Goal: Task Accomplishment & Management: Manage account settings

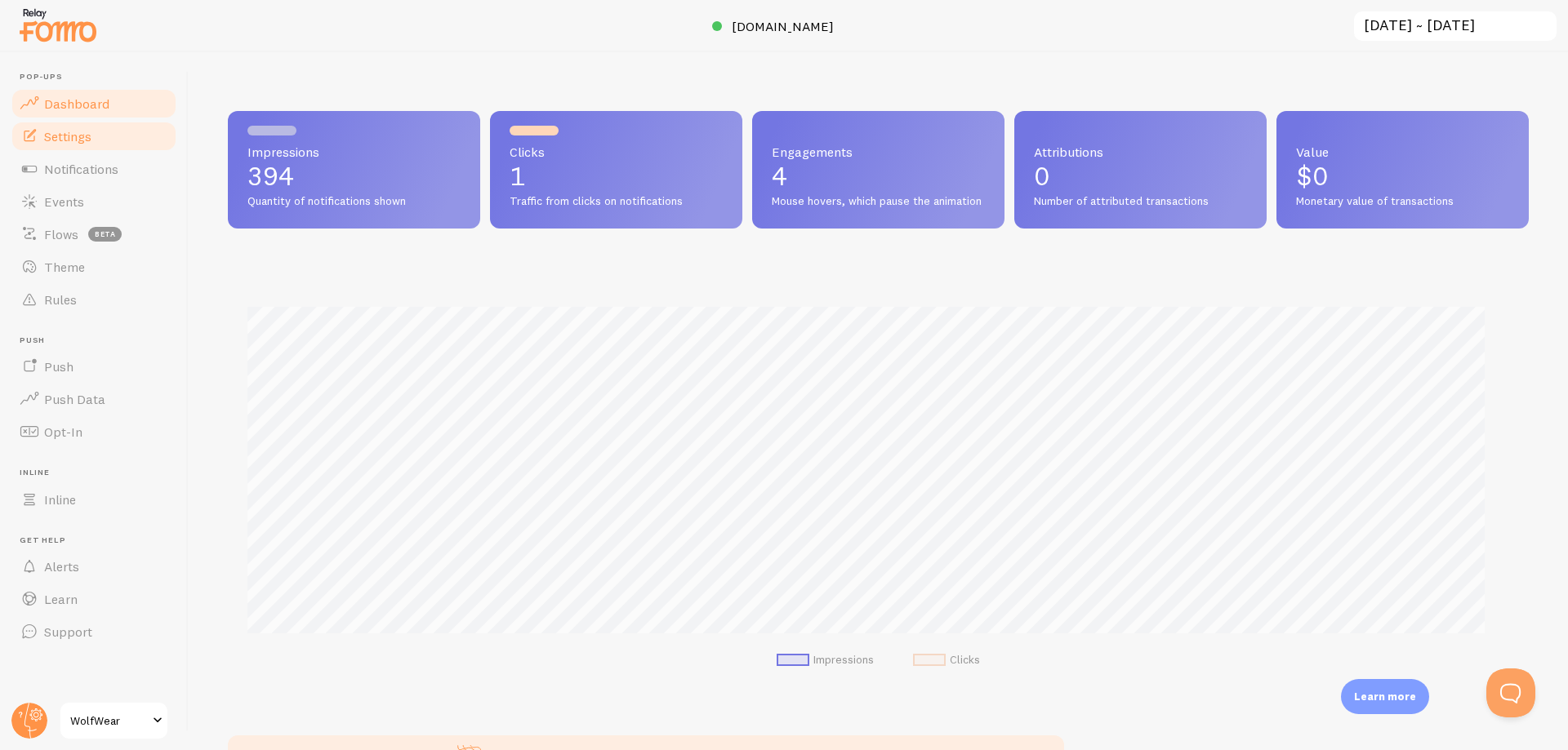
click at [83, 140] on span "Settings" at bounding box center [67, 136] width 47 height 17
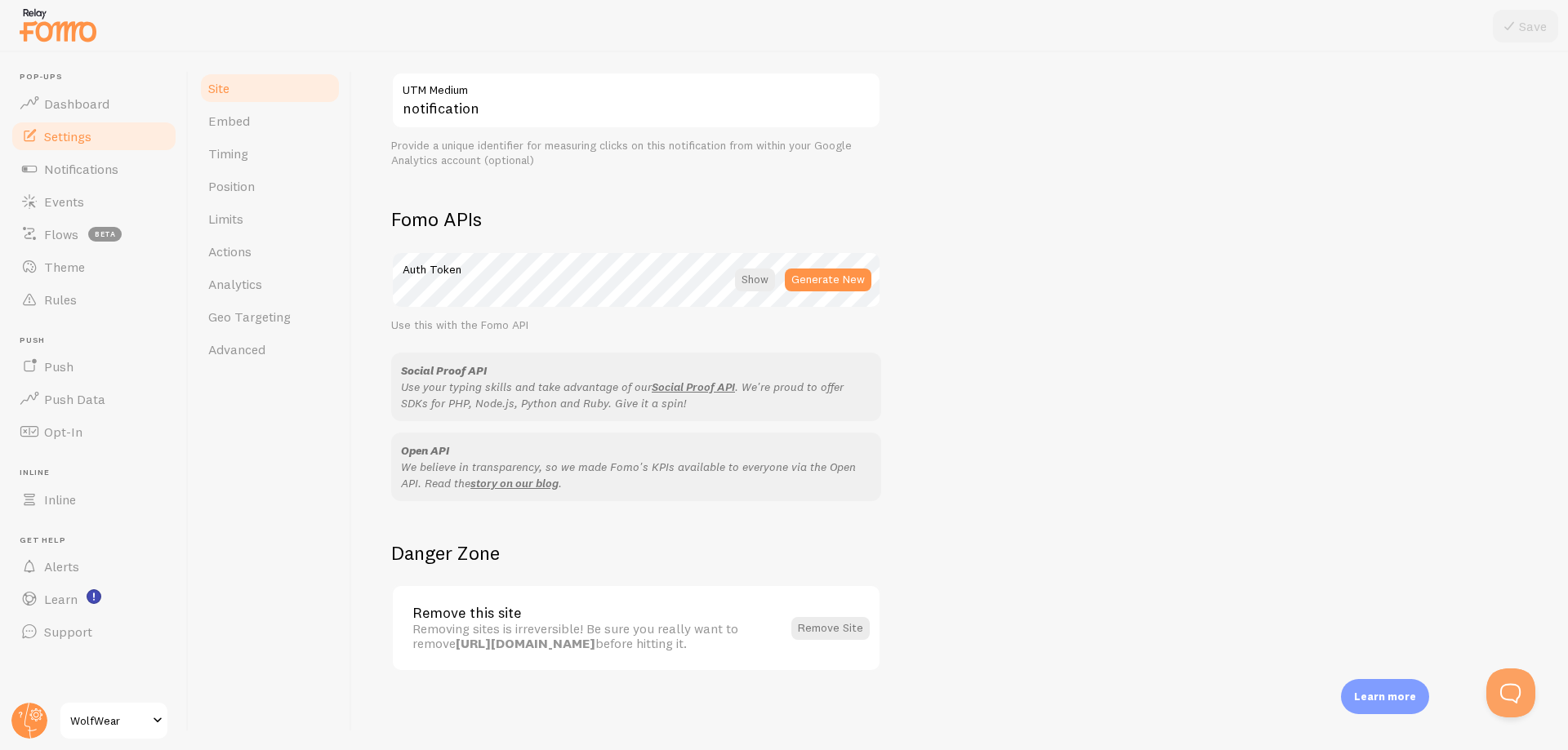
scroll to position [87, 0]
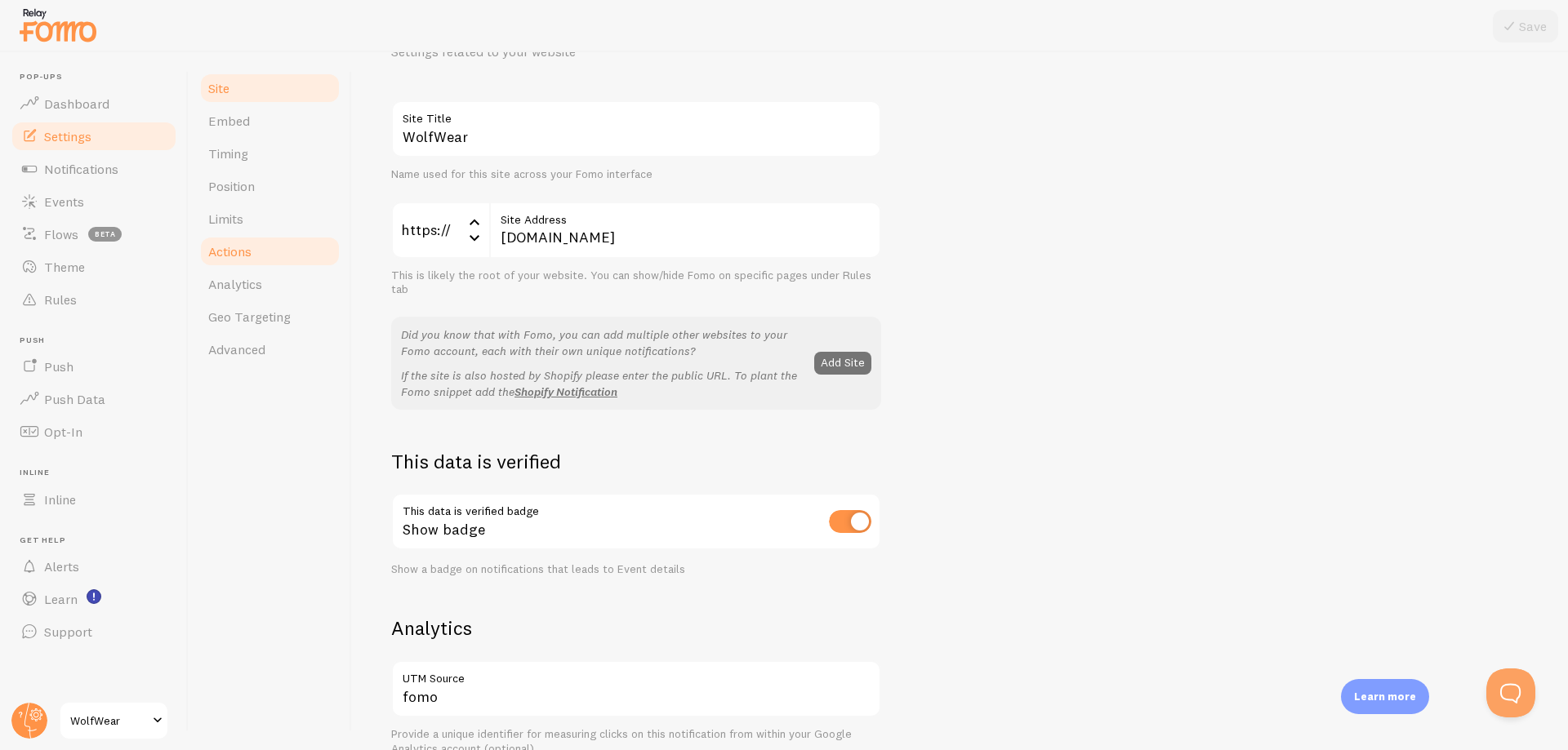
click at [273, 249] on link "Actions" at bounding box center [270, 251] width 143 height 32
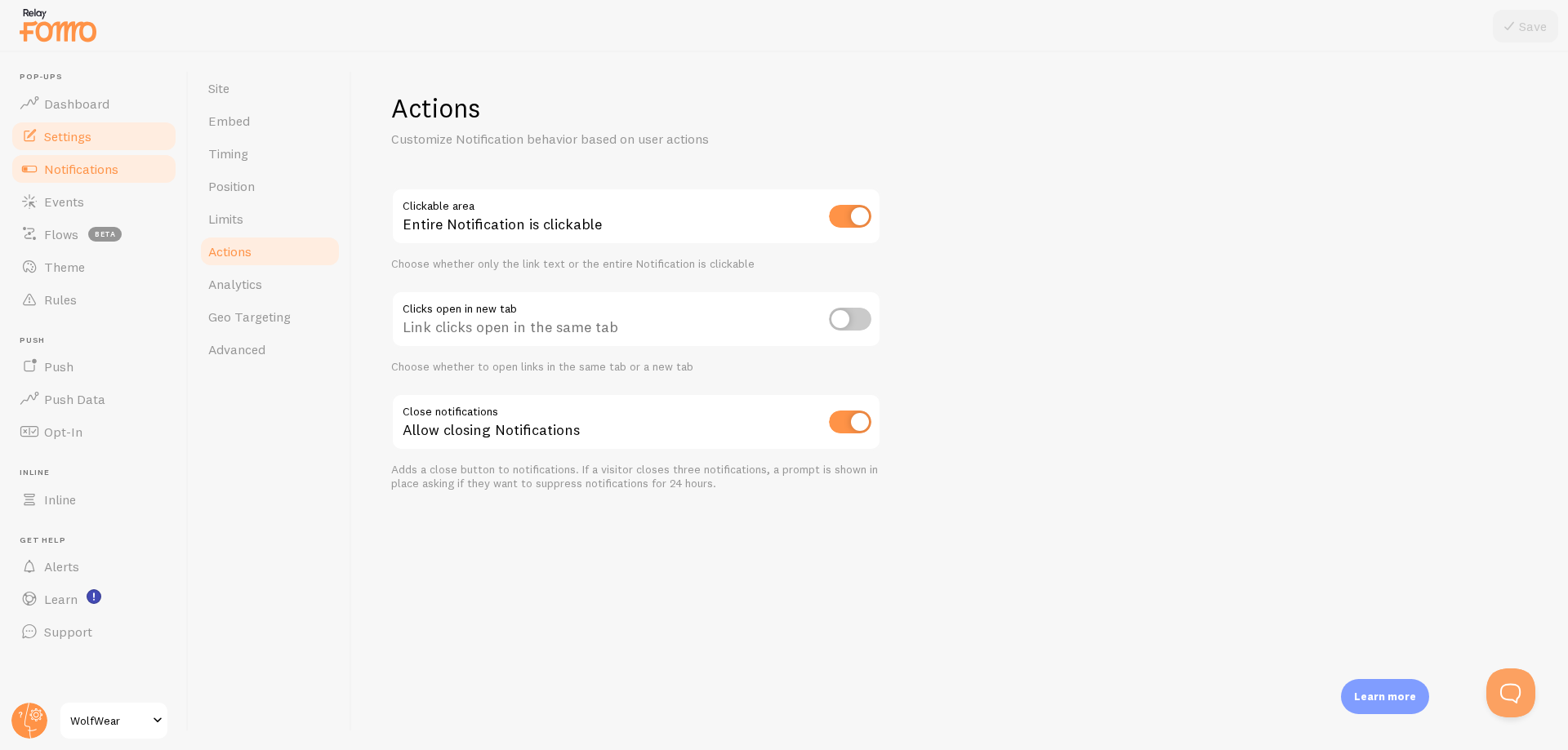
click at [78, 164] on span "Notifications" at bounding box center [81, 169] width 75 height 17
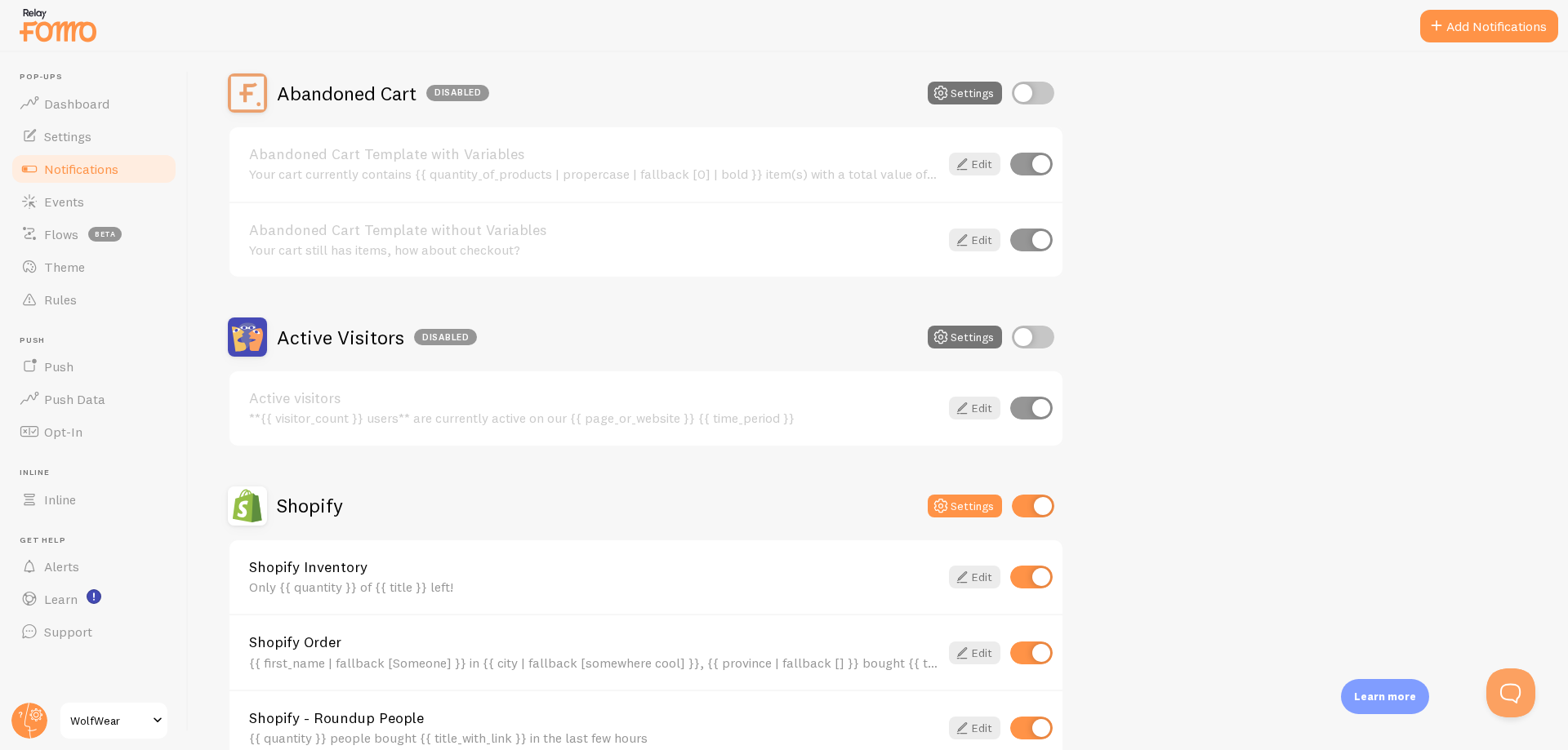
scroll to position [471, 0]
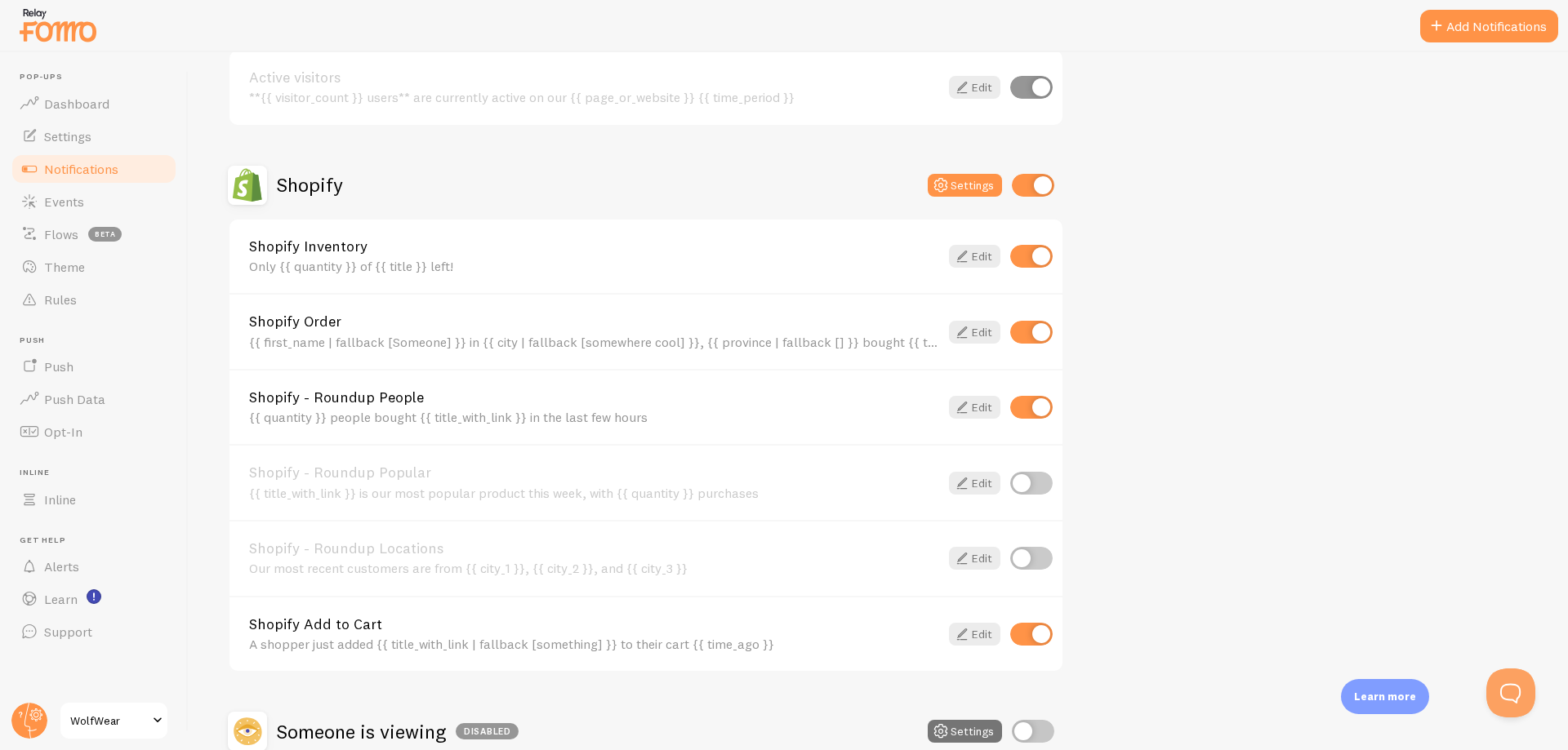
click at [1028, 410] on input "checkbox" at bounding box center [1032, 407] width 42 height 23
checkbox input "false"
click at [1035, 257] on input "checkbox" at bounding box center [1032, 256] width 42 height 23
checkbox input "false"
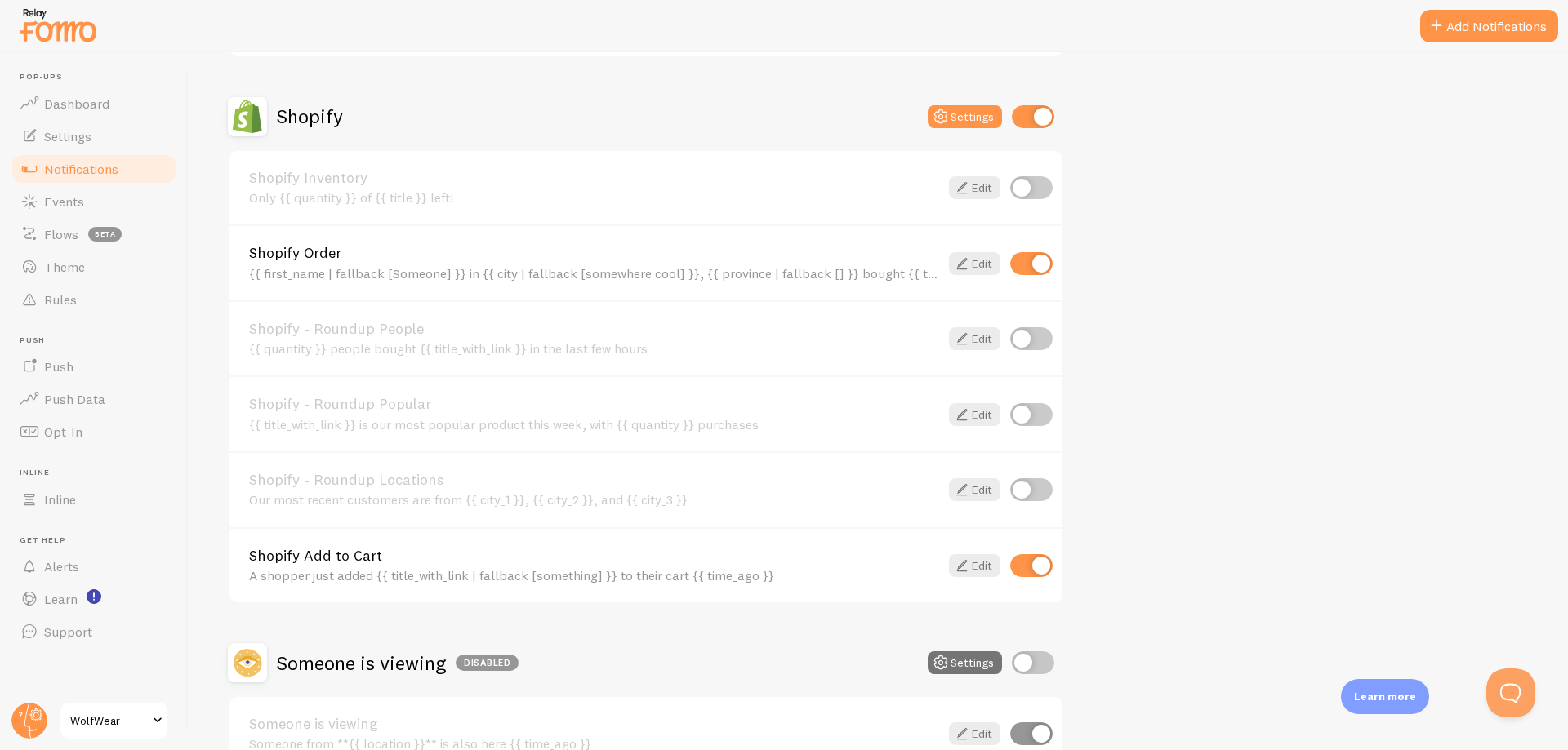
scroll to position [533, 0]
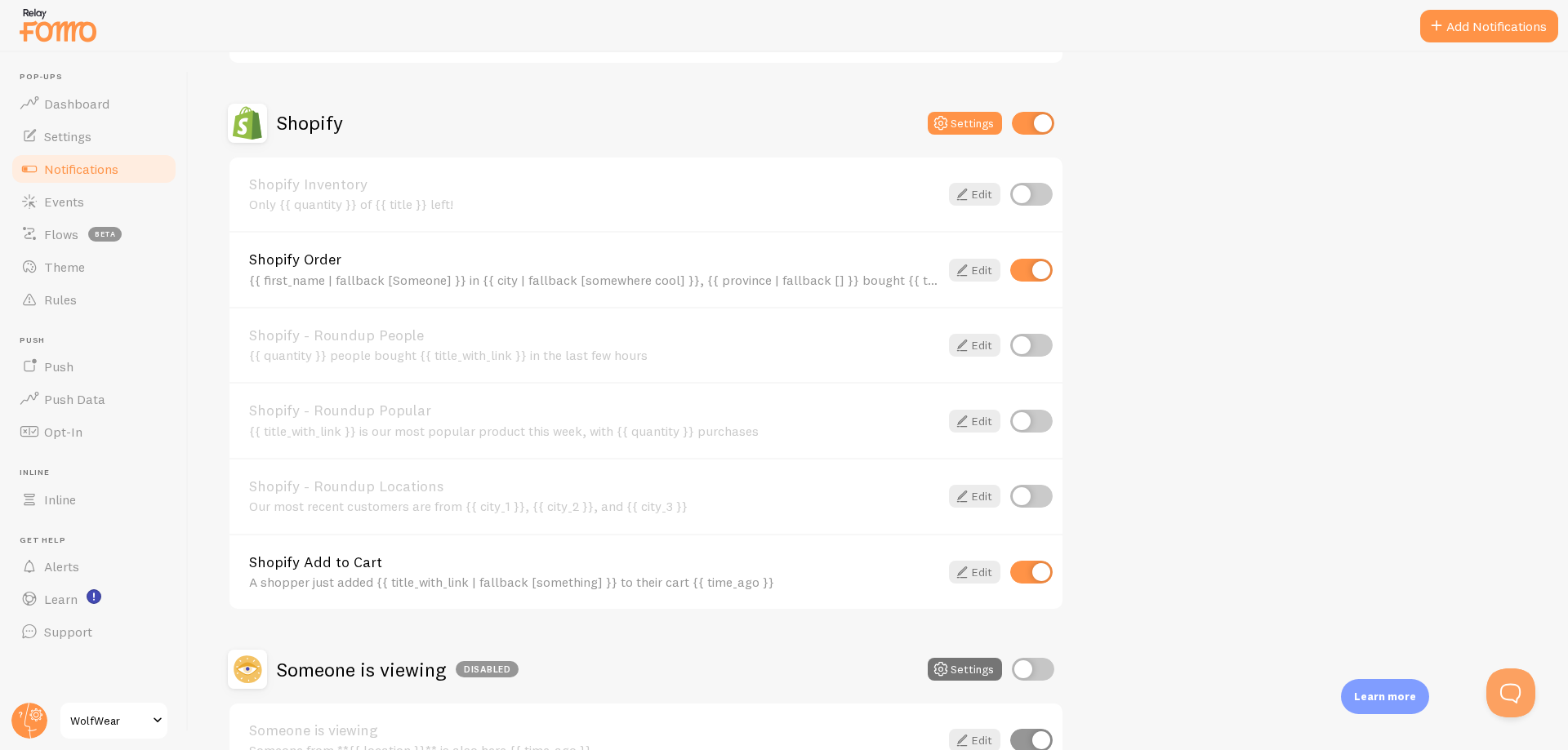
click at [1045, 562] on input "checkbox" at bounding box center [1032, 572] width 42 height 23
click at [1236, 373] on div "Abandoned Cart Disabled Settings Abandoned Cart Template with Variables Your ca…" at bounding box center [878, 236] width 1301 height 1090
click at [245, 309] on div "Shopify - Roundup People {{ quantity }} people bought {{ title_with_link }} in …" at bounding box center [645, 345] width 833 height 76
click at [1488, 284] on div "Abandoned Cart Disabled Settings Abandoned Cart Template with Variables Your ca…" at bounding box center [878, 236] width 1301 height 1090
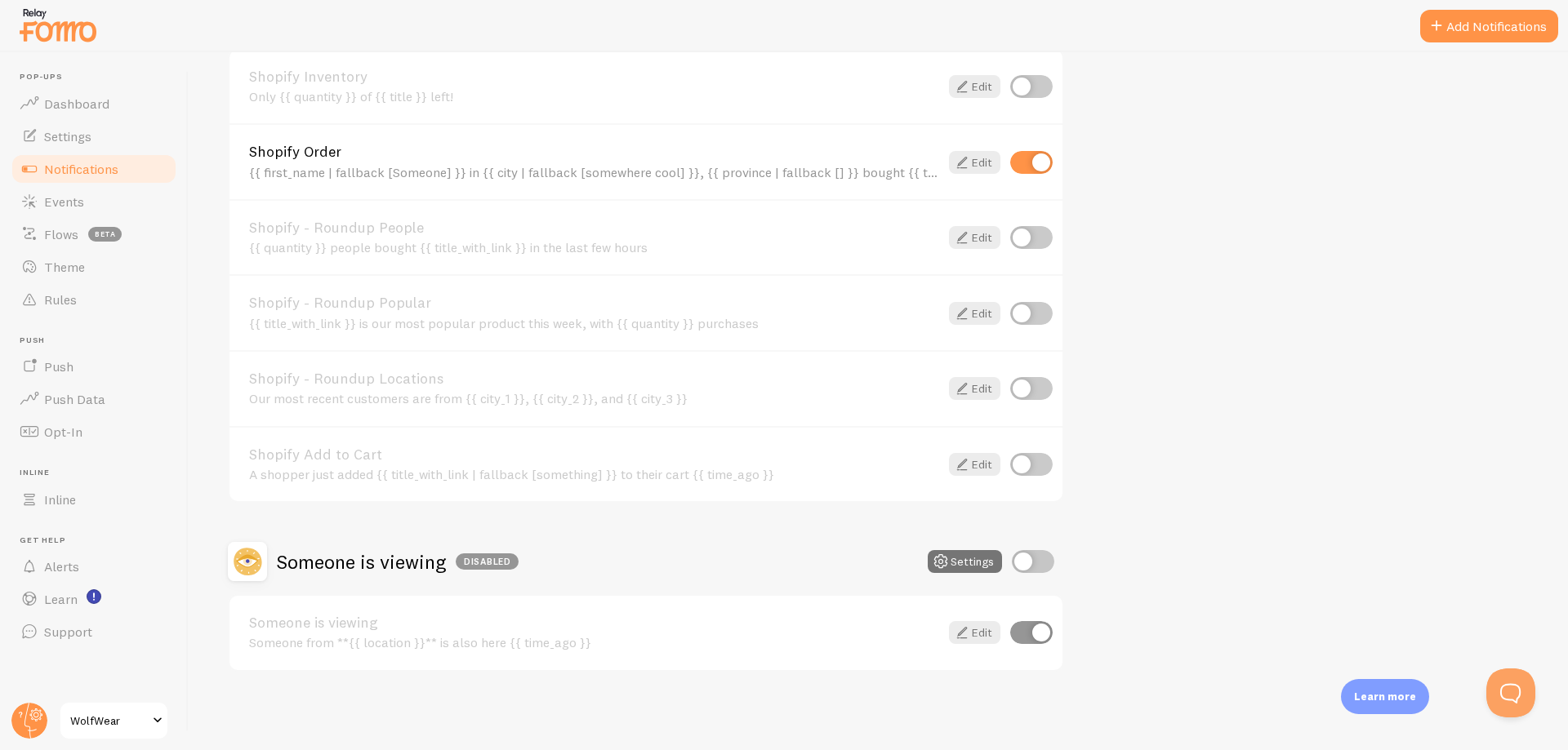
click at [1538, 614] on div "Notifications Your Connections and their Notifications Help Article Abandoned C…" at bounding box center [878, 401] width 1380 height 698
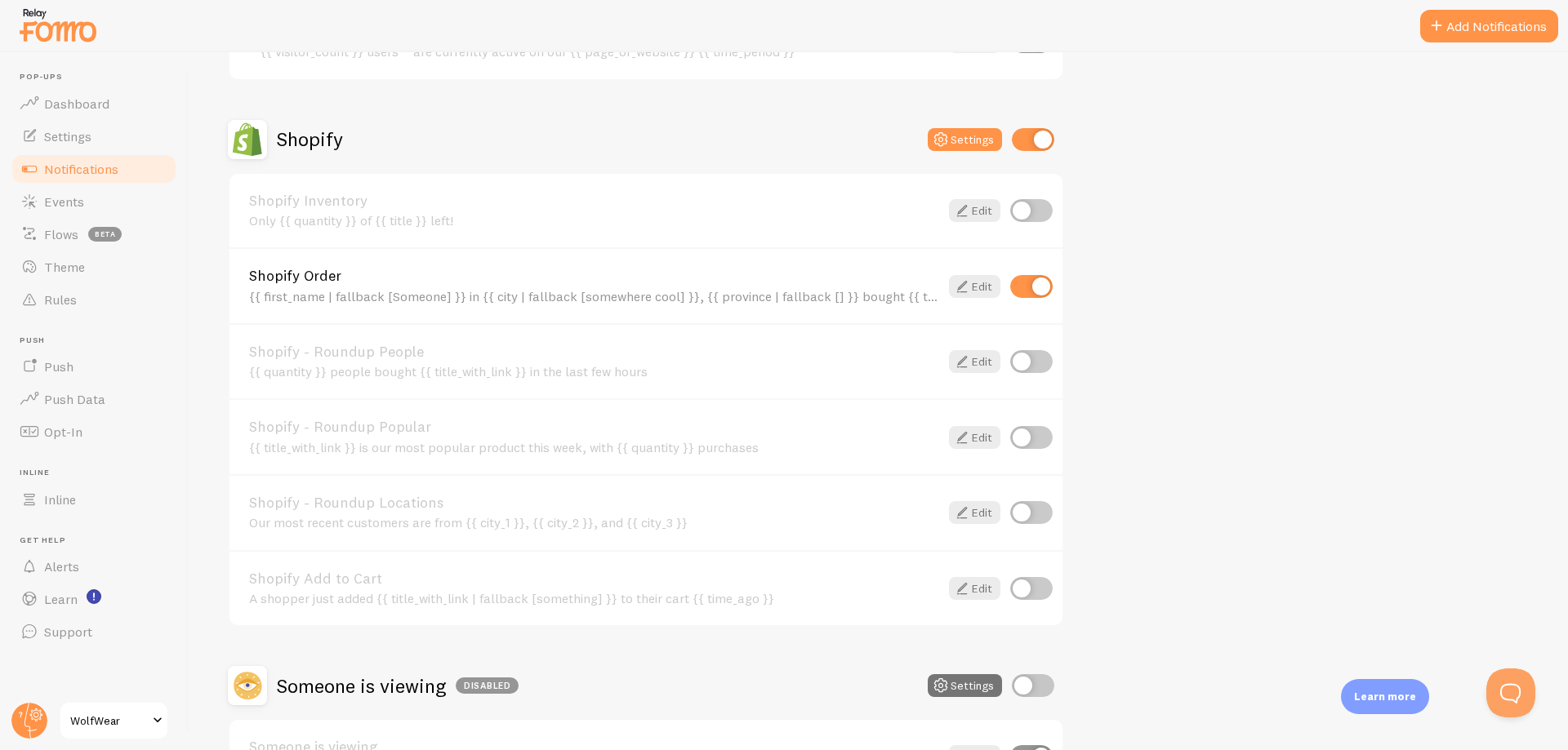
scroll to position [505, 0]
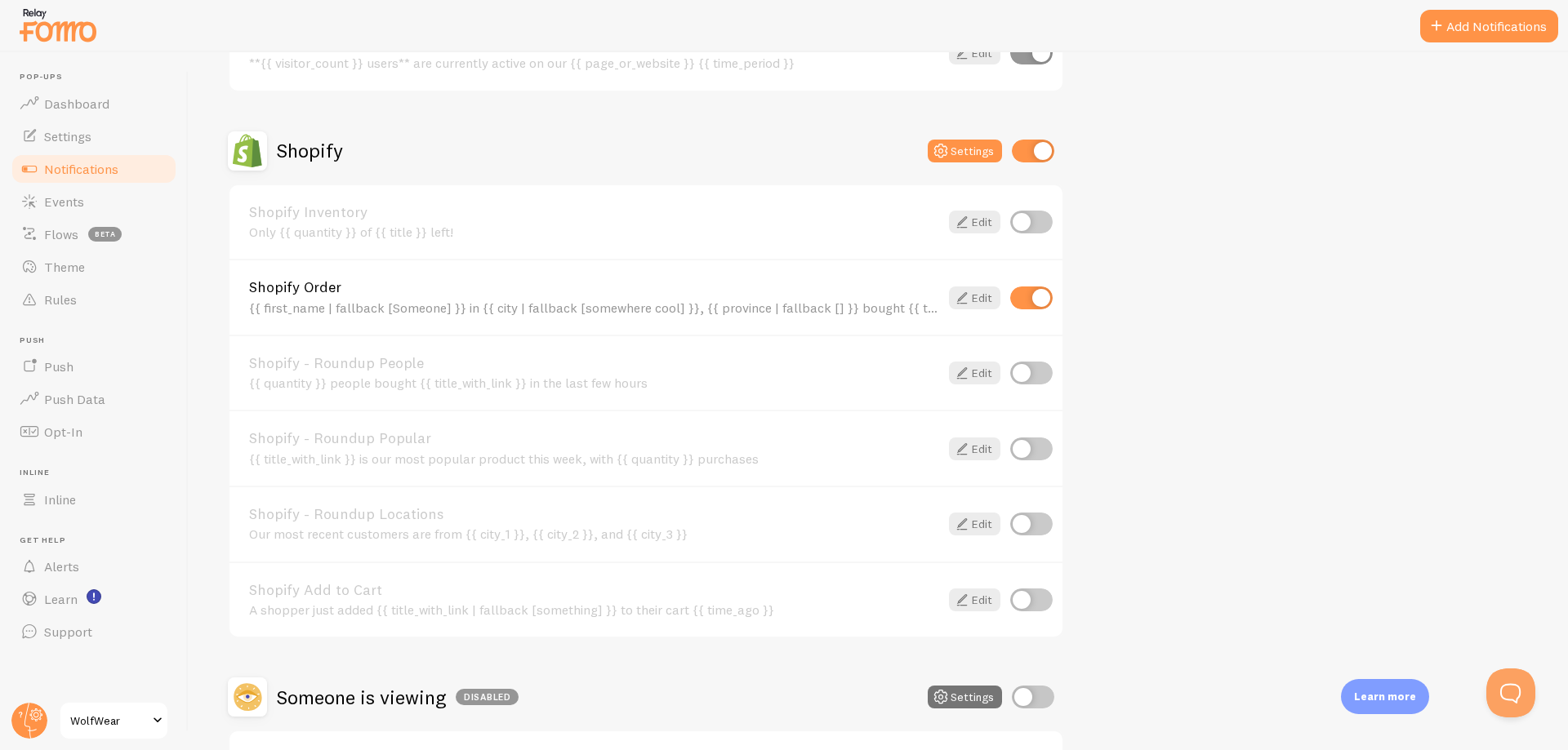
click at [1027, 599] on input "checkbox" at bounding box center [1032, 600] width 42 height 23
checkbox input "true"
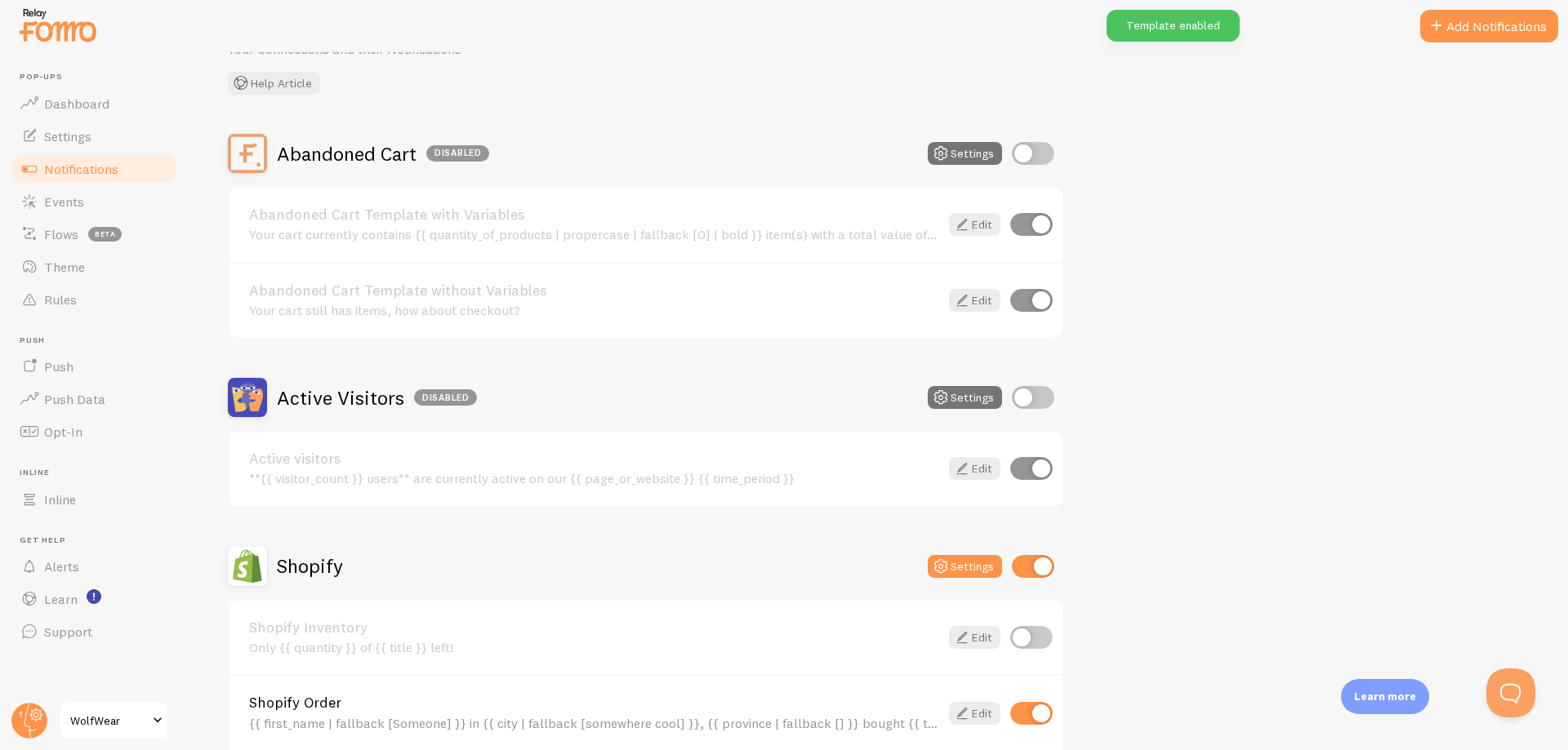
scroll to position [101, 0]
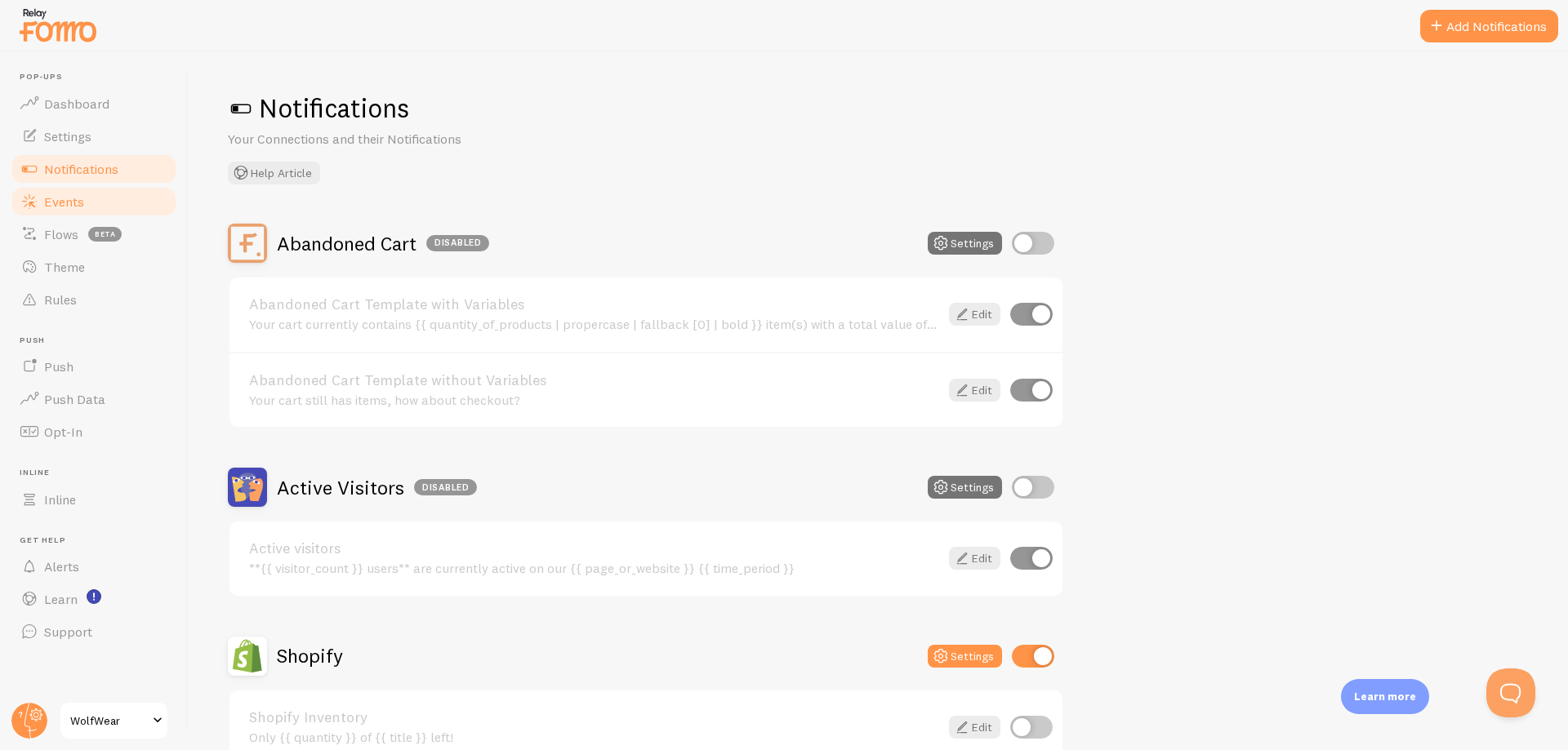
click at [67, 195] on span "Events" at bounding box center [64, 202] width 40 height 17
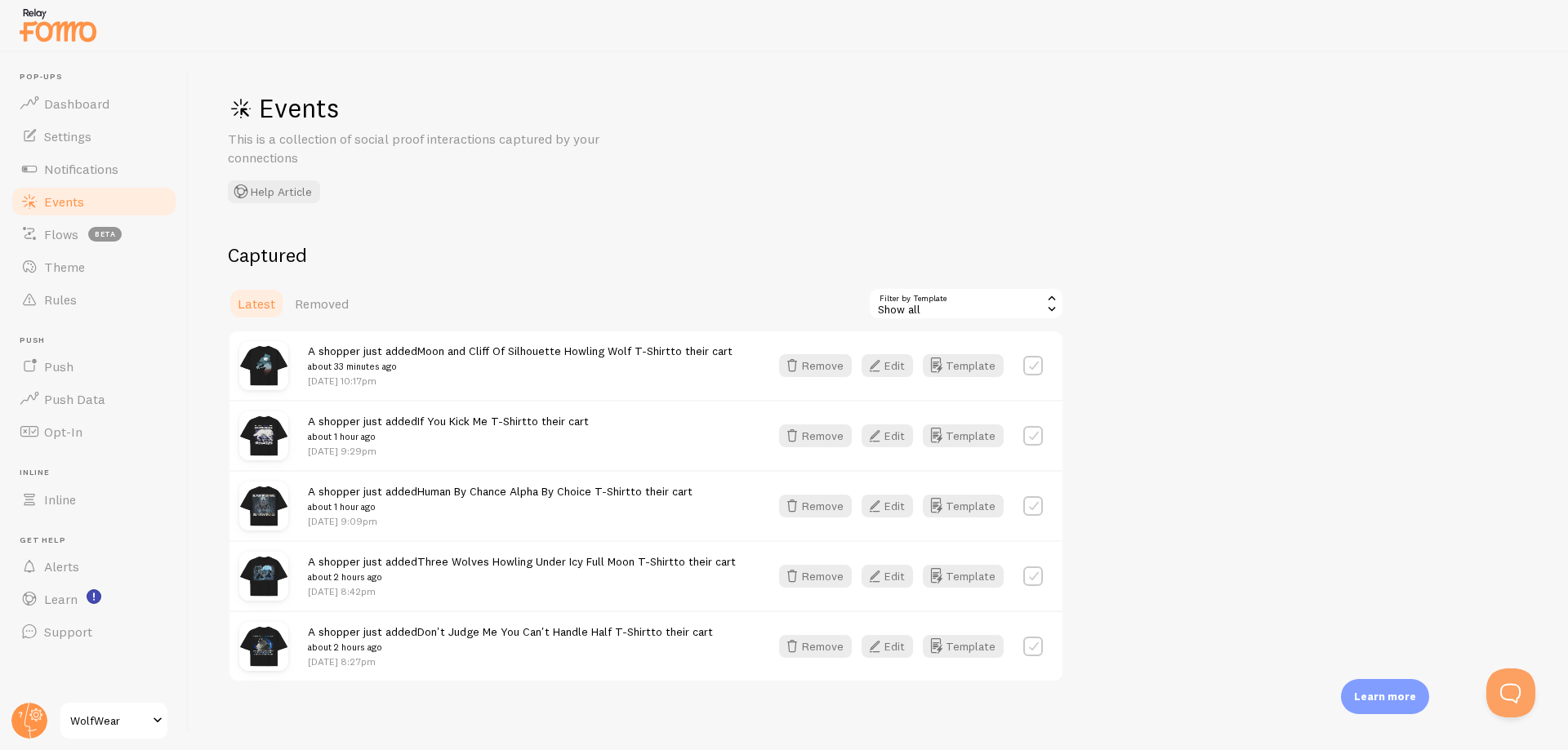
click at [339, 261] on h2 "Captured" at bounding box center [646, 256] width 837 height 26
click at [90, 234] on span "beta" at bounding box center [105, 235] width 33 height 15
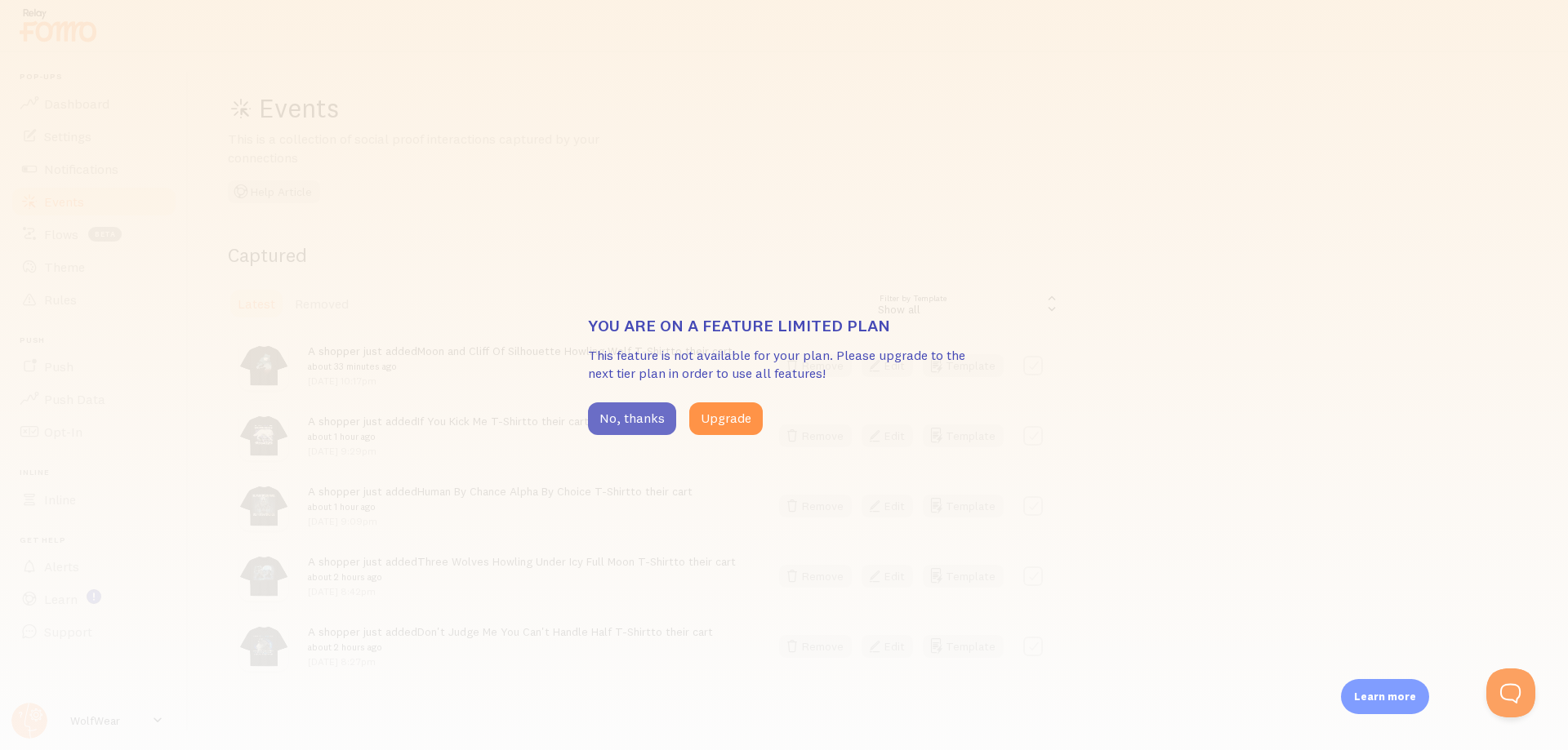
click at [620, 430] on button "No, thanks" at bounding box center [633, 418] width 88 height 32
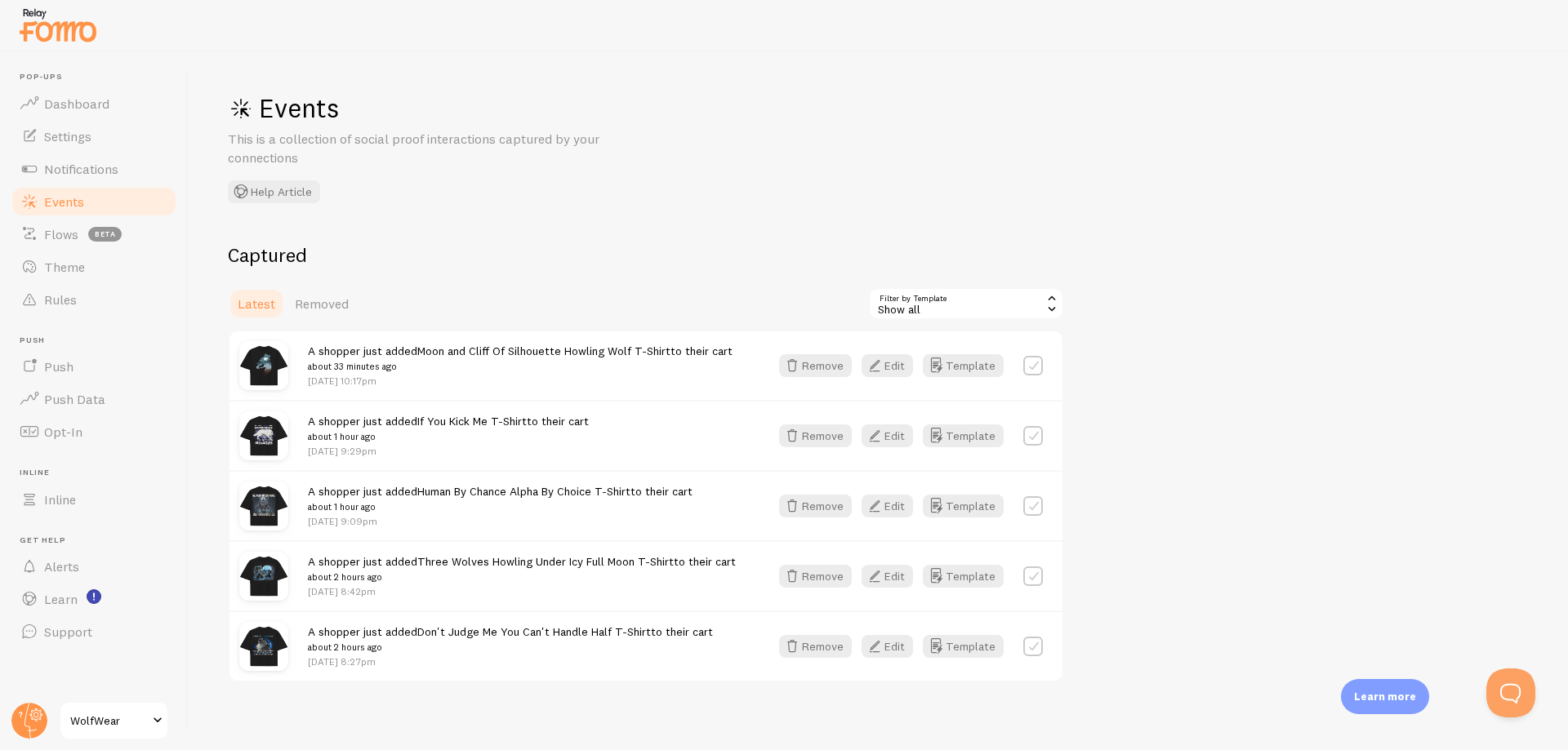
click at [204, 246] on div "Events This is a collection of social proof interactions captured by your conne…" at bounding box center [878, 401] width 1380 height 698
click at [70, 363] on span "Push" at bounding box center [59, 366] width 29 height 17
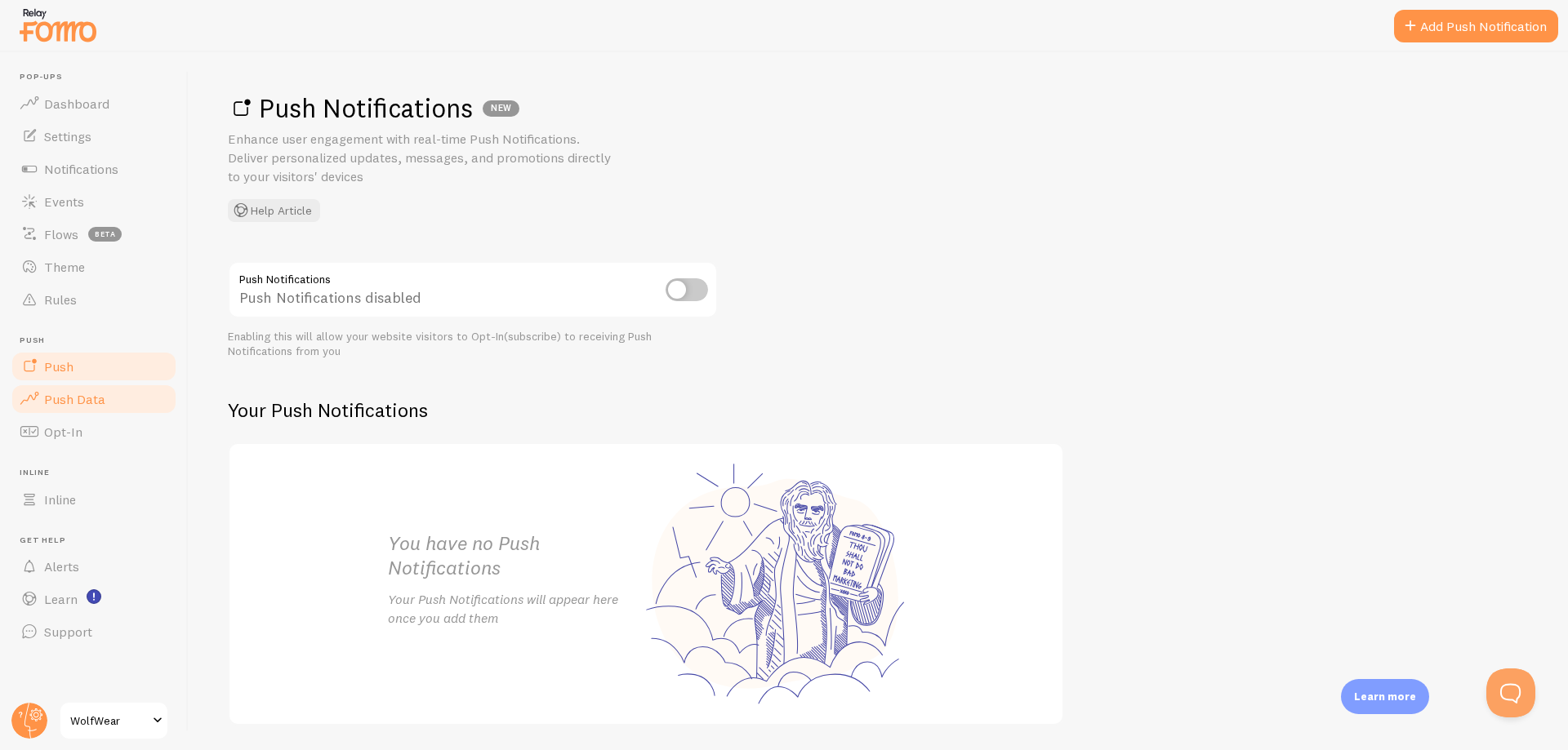
click at [76, 396] on span "Push Data" at bounding box center [75, 399] width 62 height 17
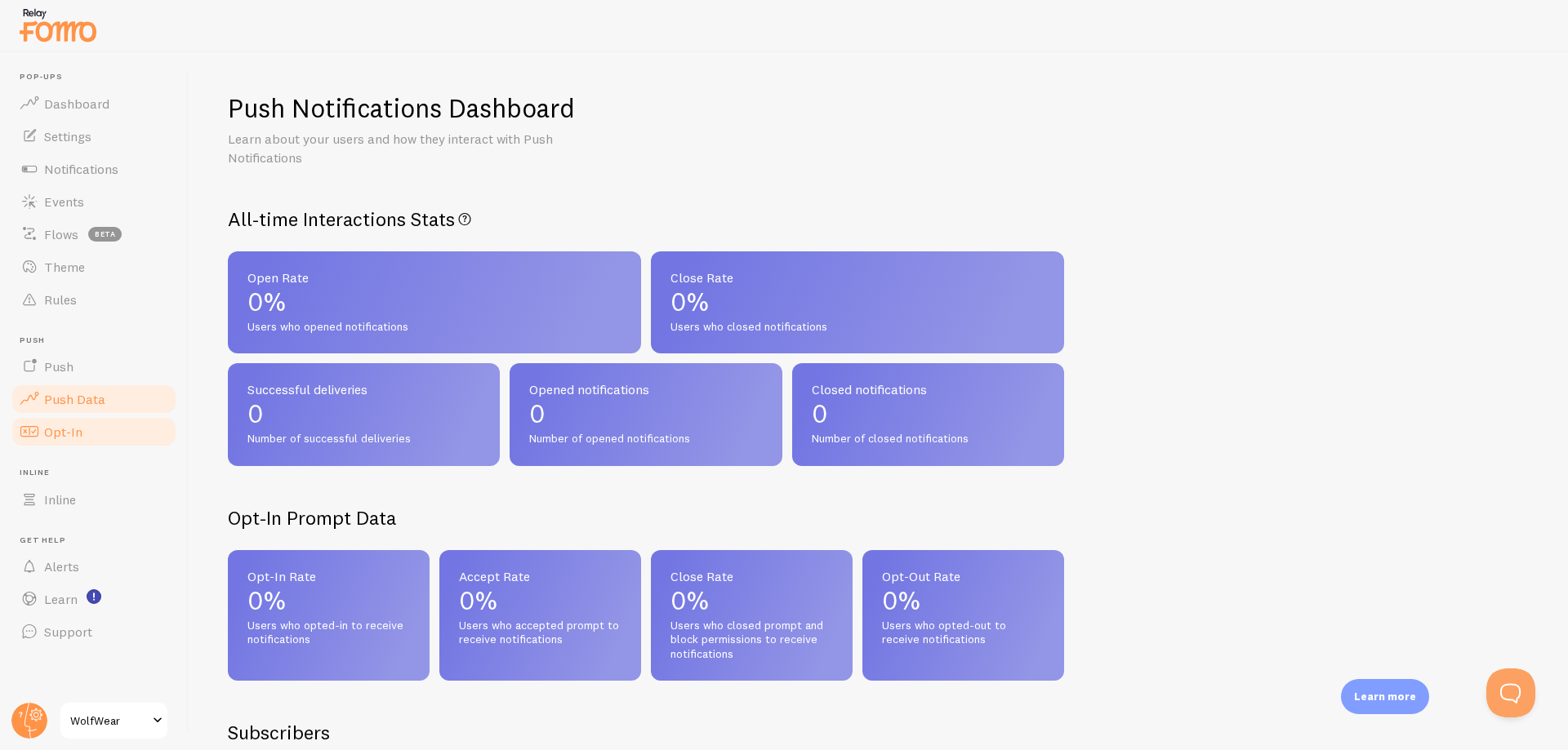
click at [81, 439] on span "Opt-In" at bounding box center [64, 432] width 39 height 17
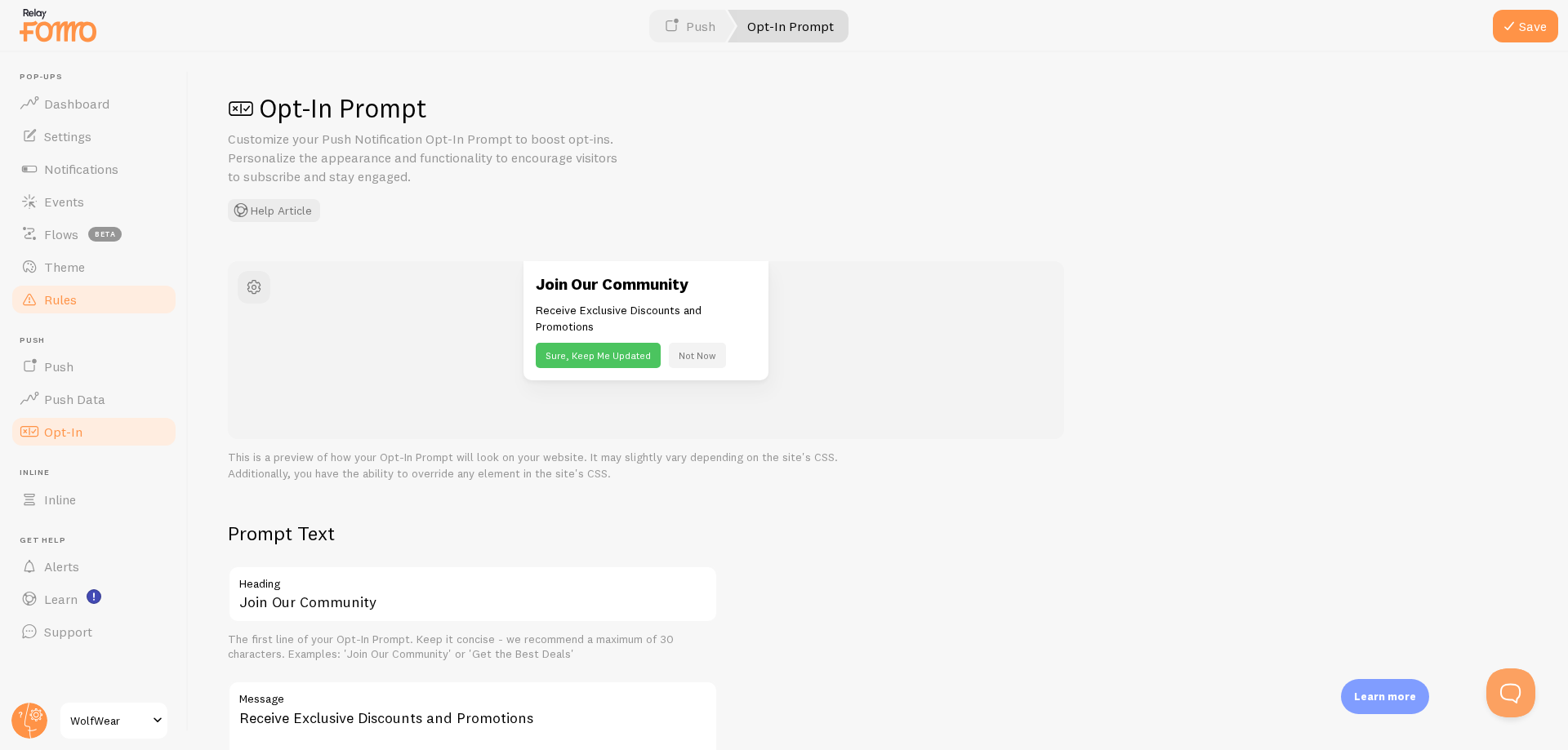
click at [58, 303] on span "Rules" at bounding box center [60, 300] width 32 height 17
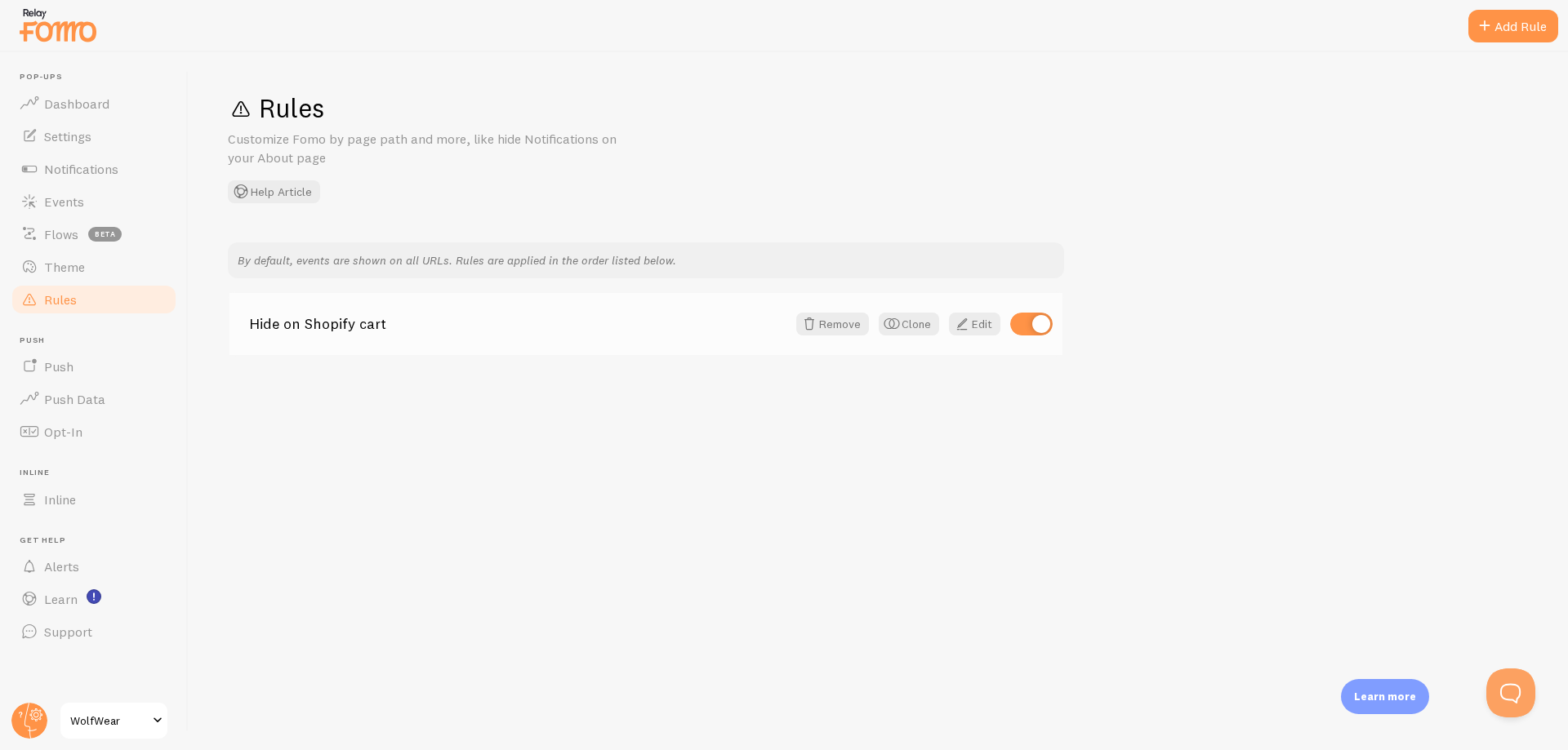
drag, startPoint x: 395, startPoint y: 363, endPoint x: 343, endPoint y: 347, distance: 54.4
click at [343, 347] on div "Rules Customize Fomo by page path and more, like hide Notifications on your Abo…" at bounding box center [878, 401] width 1380 height 698
click at [471, 403] on div "Rules Customize Fomo by page path and more, like hide Notifications on your Abo…" at bounding box center [878, 401] width 1380 height 698
click at [236, 206] on div "Rules Customize Fomo by page path and more, like hide Notifications on your Abo…" at bounding box center [878, 401] width 1380 height 698
click at [60, 140] on span "Settings" at bounding box center [67, 136] width 47 height 17
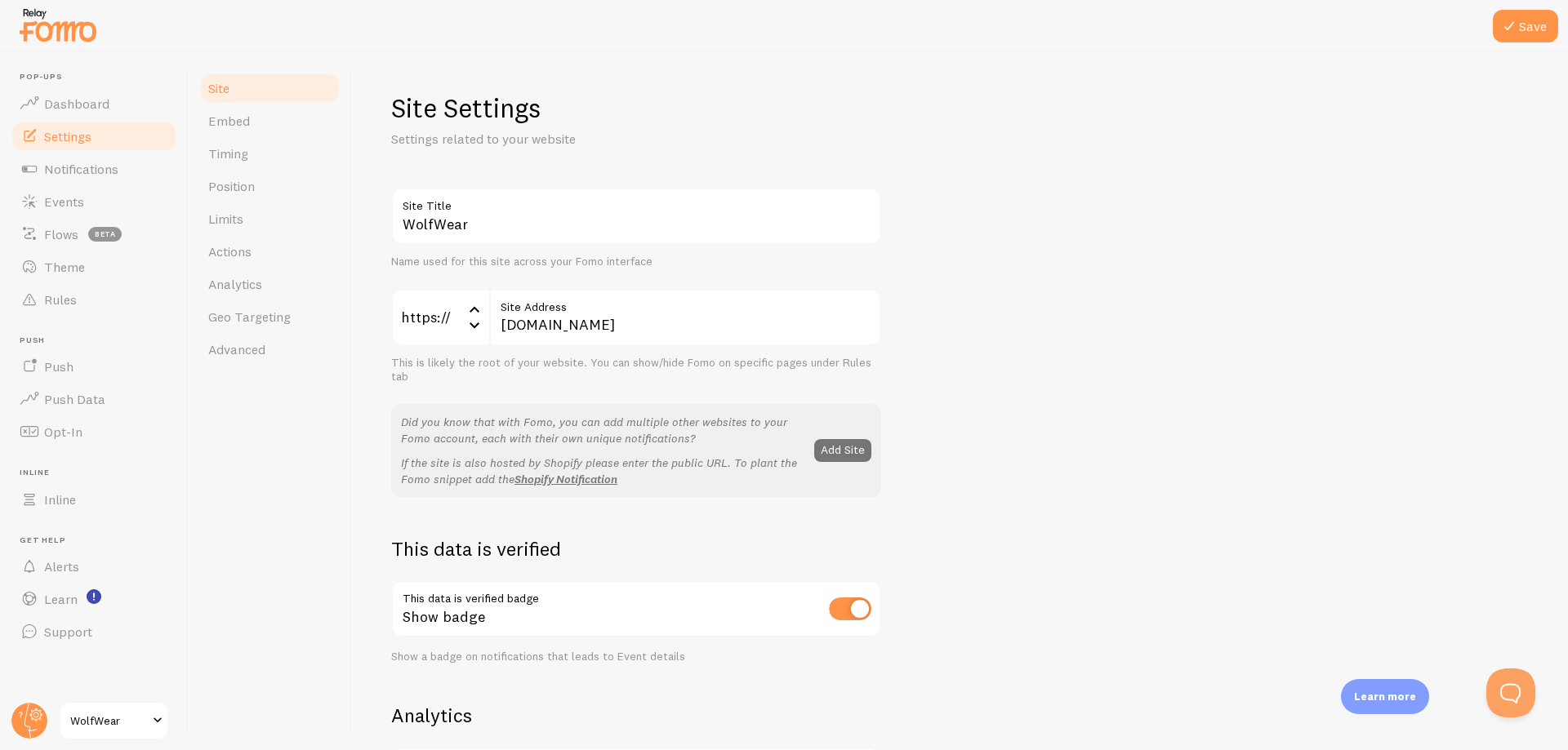
click at [1287, 352] on div "WolfWear Site Title Name used for this site across your Fomo interface https://…" at bounding box center [960, 740] width 1138 height 1104
click at [215, 129] on link "Embed" at bounding box center [270, 121] width 143 height 32
click at [578, 106] on h1 "Site Settings" at bounding box center [636, 108] width 490 height 33
click at [595, 104] on h1 "Site Settings" at bounding box center [636, 108] width 490 height 33
drag, startPoint x: 495, startPoint y: 132, endPoint x: 249, endPoint y: 184, distance: 251.4
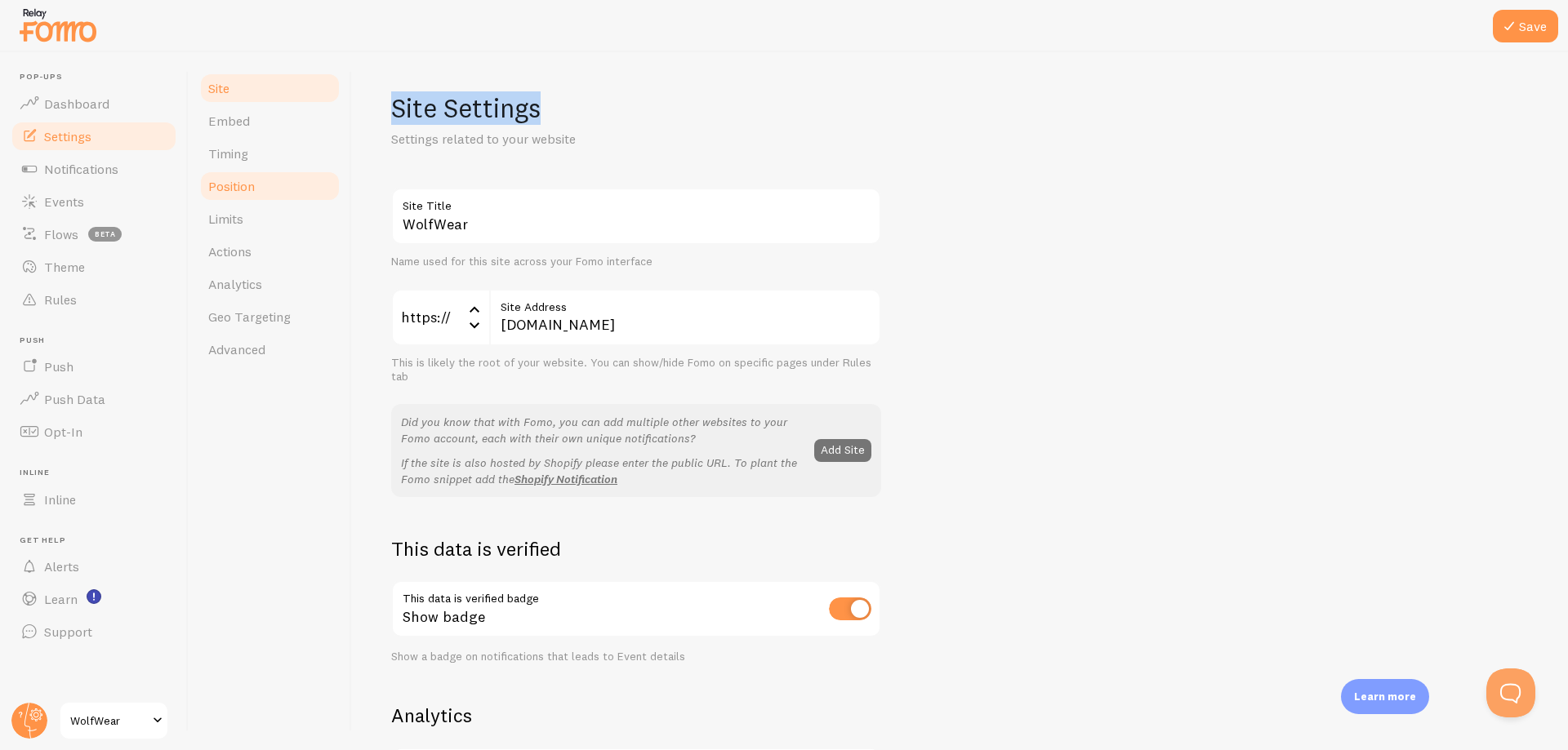
click at [249, 184] on div "Site Embed Timing Position Limits Actions Analytics Geo Targeting Advanced Site…" at bounding box center [878, 401] width 1380 height 698
click at [109, 176] on span "Notifications" at bounding box center [81, 169] width 75 height 17
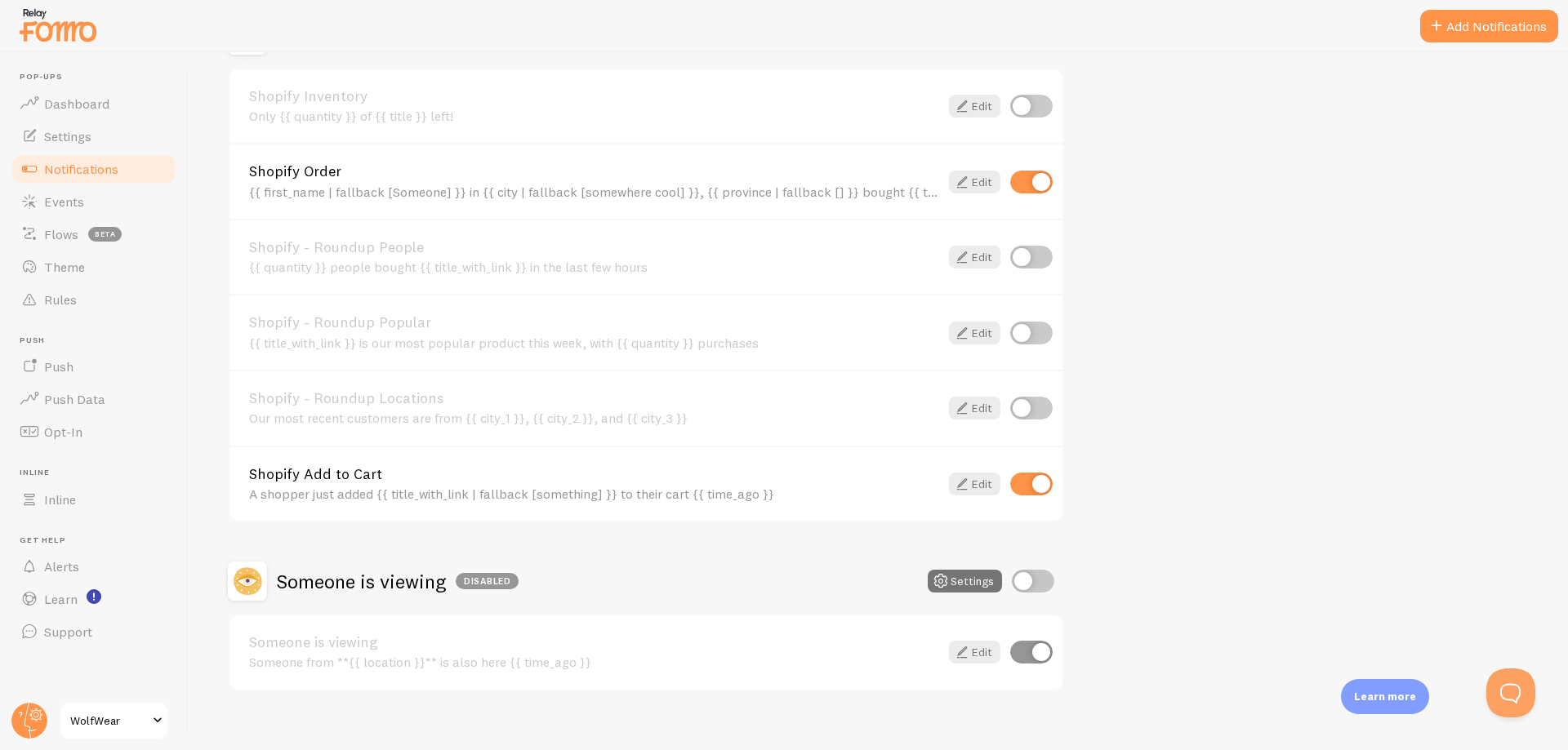
scroll to position [640, 0]
